Goal: Information Seeking & Learning: Learn about a topic

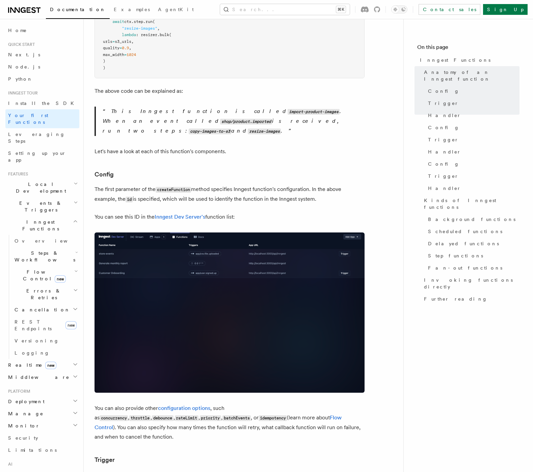
scroll to position [265, 0]
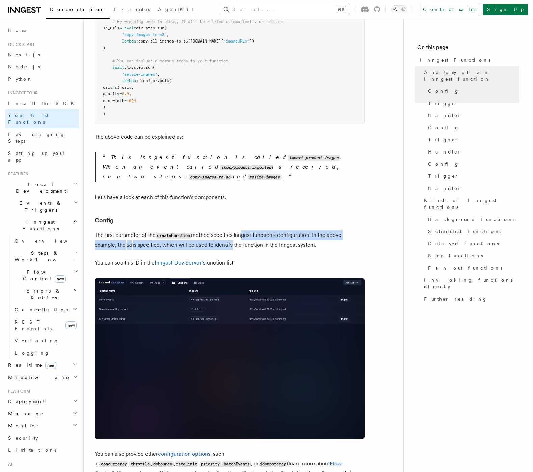
drag, startPoint x: 232, startPoint y: 229, endPoint x: 244, endPoint y: 218, distance: 16.1
click at [242, 231] on p "The first parameter of the createFunction method specifies Inngest function's c…" at bounding box center [230, 241] width 270 height 20
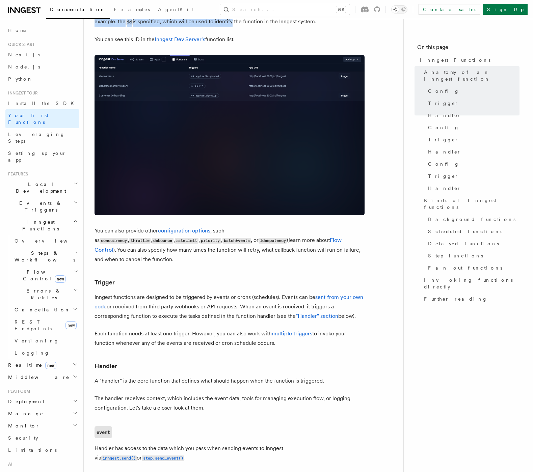
scroll to position [500, 0]
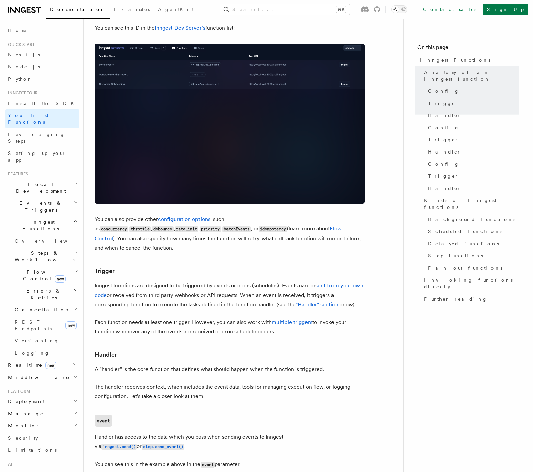
click at [255, 288] on article "Inngest tour Inngest Functions Inngest functions enable developers to run relia…" at bounding box center [244, 376] width 298 height 1693
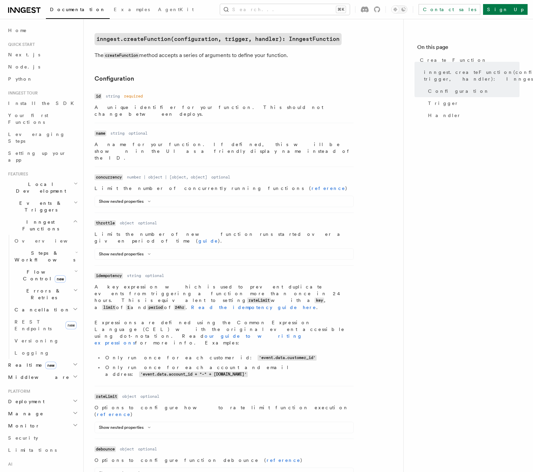
scroll to position [169, 0]
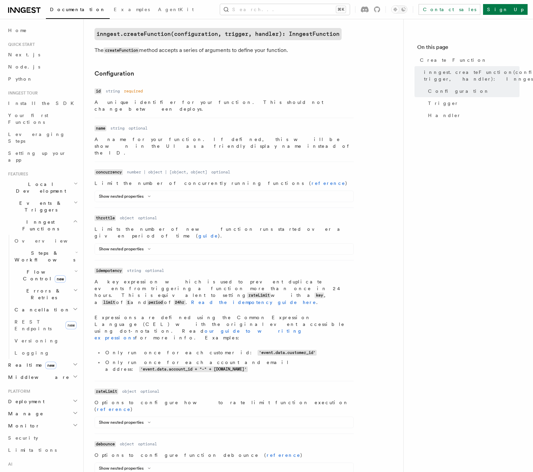
click at [145, 417] on div "Show nested properties Name limit Type number Required required Description The…" at bounding box center [224, 422] width 259 height 11
click at [146, 421] on icon at bounding box center [149, 423] width 8 height 4
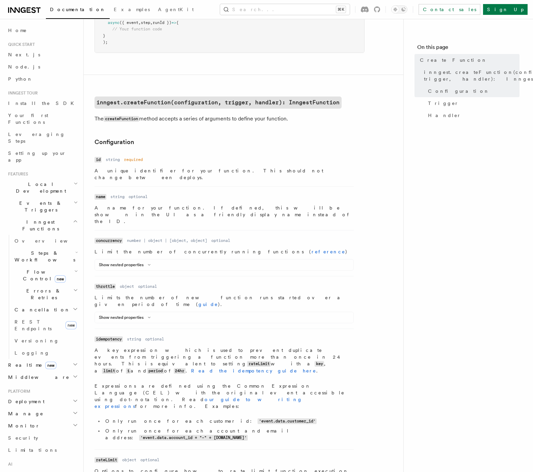
scroll to position [103, 0]
